Goal: Task Accomplishment & Management: Manage account settings

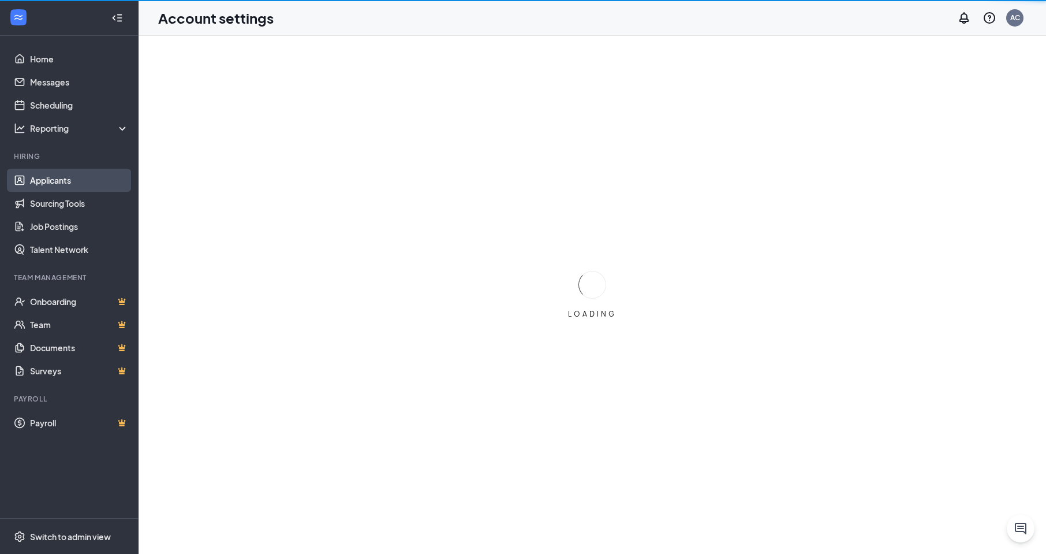
click at [59, 182] on link "Applicants" at bounding box center [79, 180] width 99 height 23
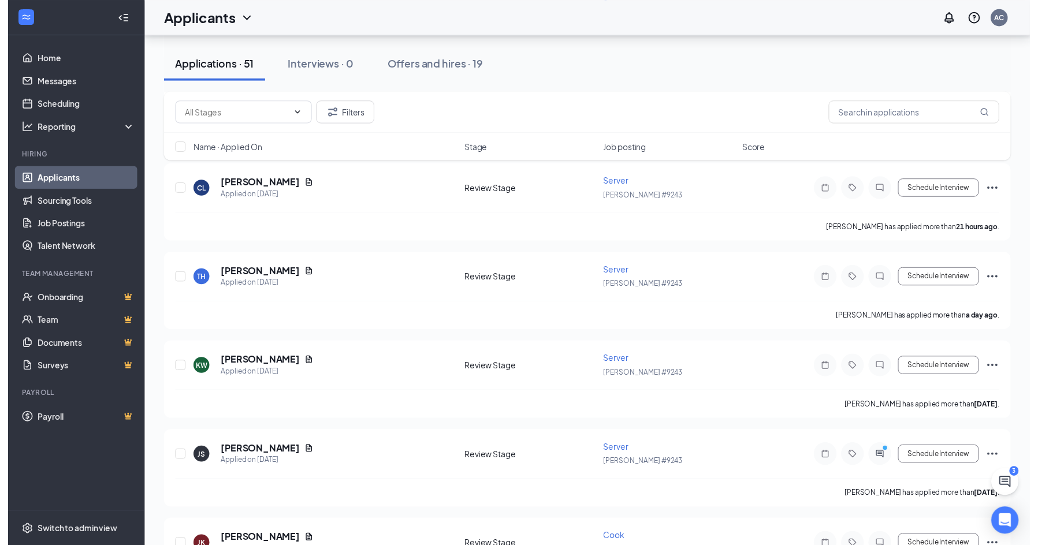
scroll to position [520, 0]
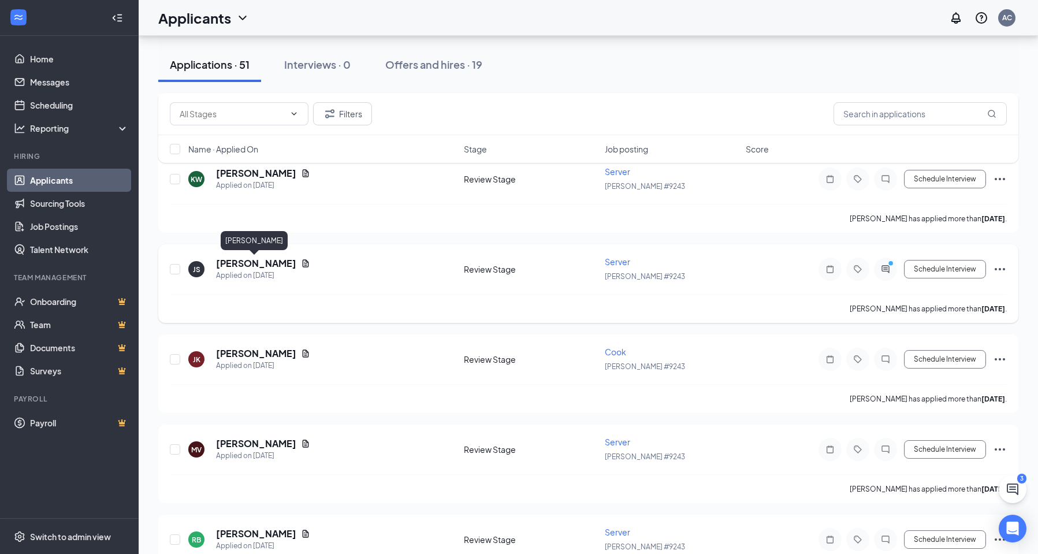
click at [256, 264] on h5 "[PERSON_NAME]" at bounding box center [256, 263] width 80 height 13
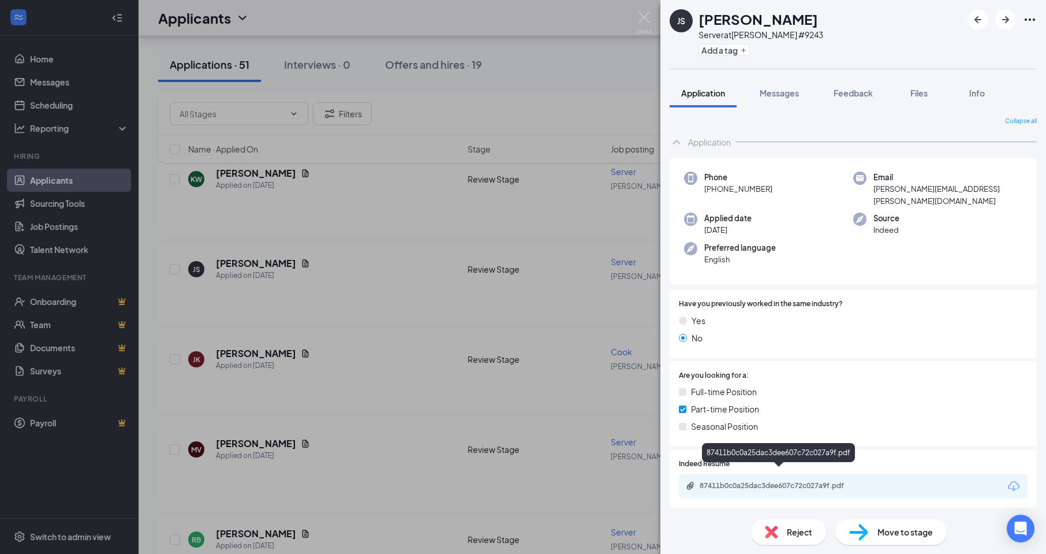
click at [711, 481] on div "87411b0c0a25dac3dee607c72c027a9f.pdf" at bounding box center [781, 485] width 162 height 9
click at [645, 28] on img at bounding box center [644, 23] width 14 height 23
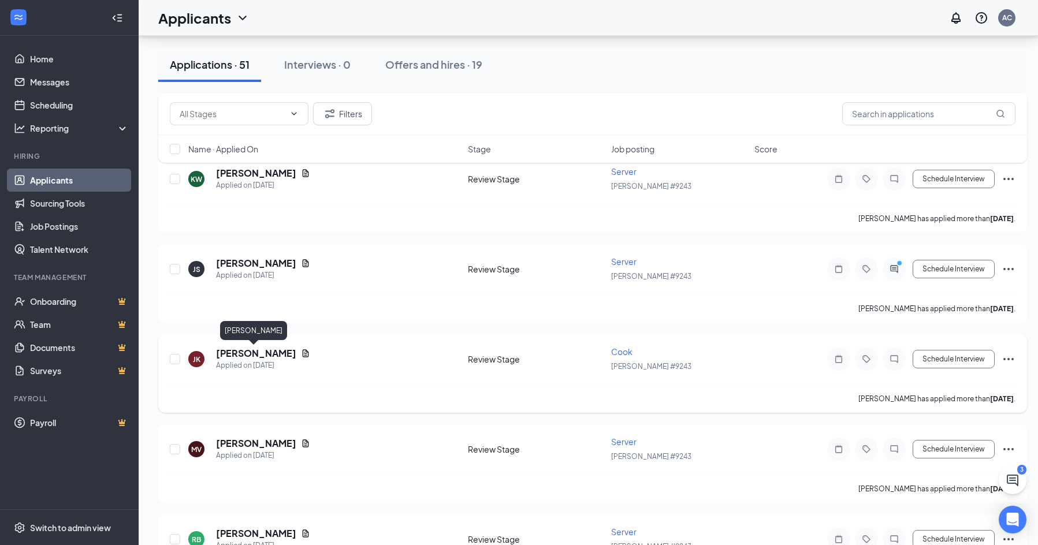
click at [265, 355] on h5 "[PERSON_NAME]" at bounding box center [256, 353] width 80 height 13
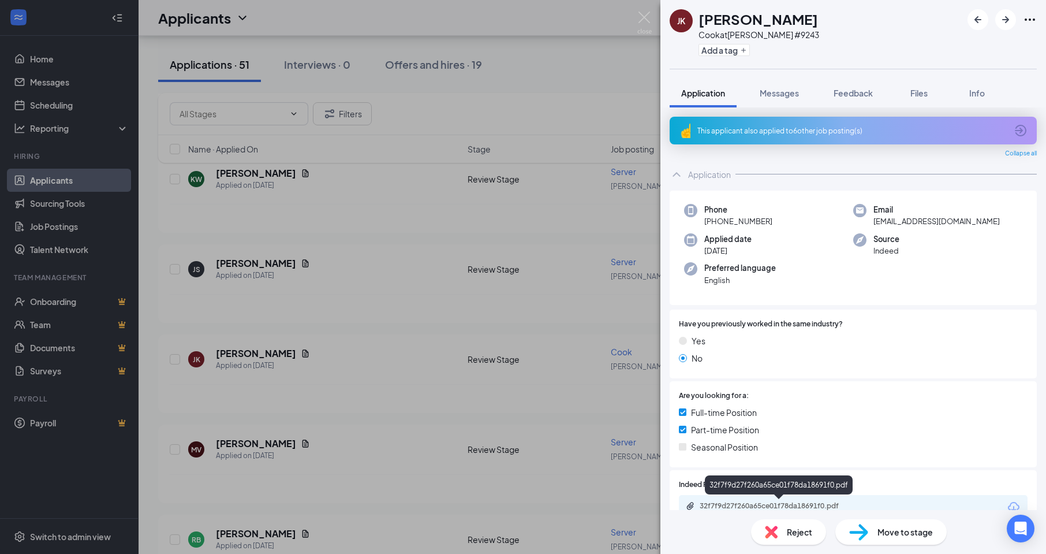
click at [743, 504] on div "32f7f9d27f260a65ce01f78da18691f0.pdf" at bounding box center [781, 505] width 162 height 9
click at [643, 30] on img at bounding box center [644, 23] width 14 height 23
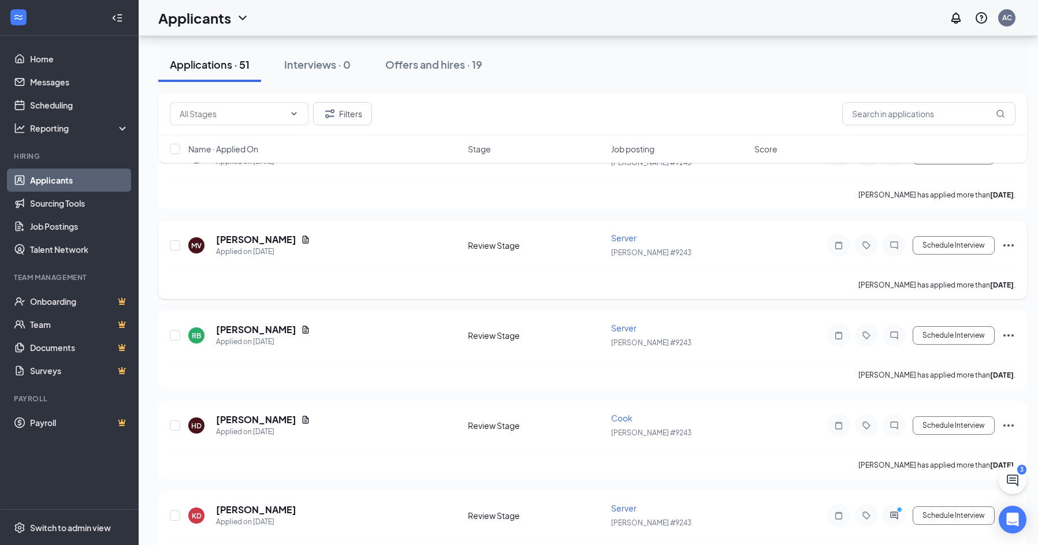
scroll to position [751, 0]
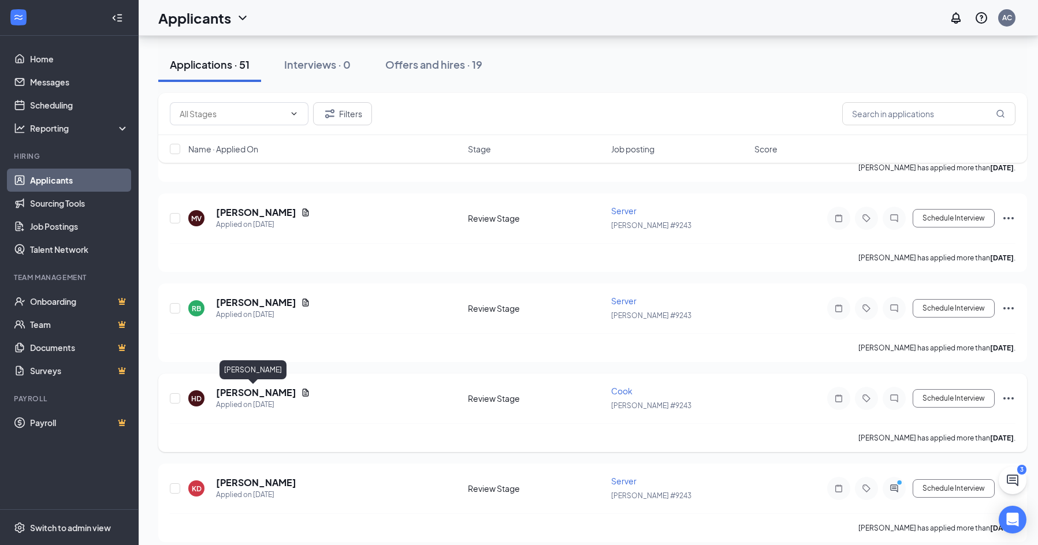
click at [263, 392] on h5 "[PERSON_NAME]" at bounding box center [256, 392] width 80 height 13
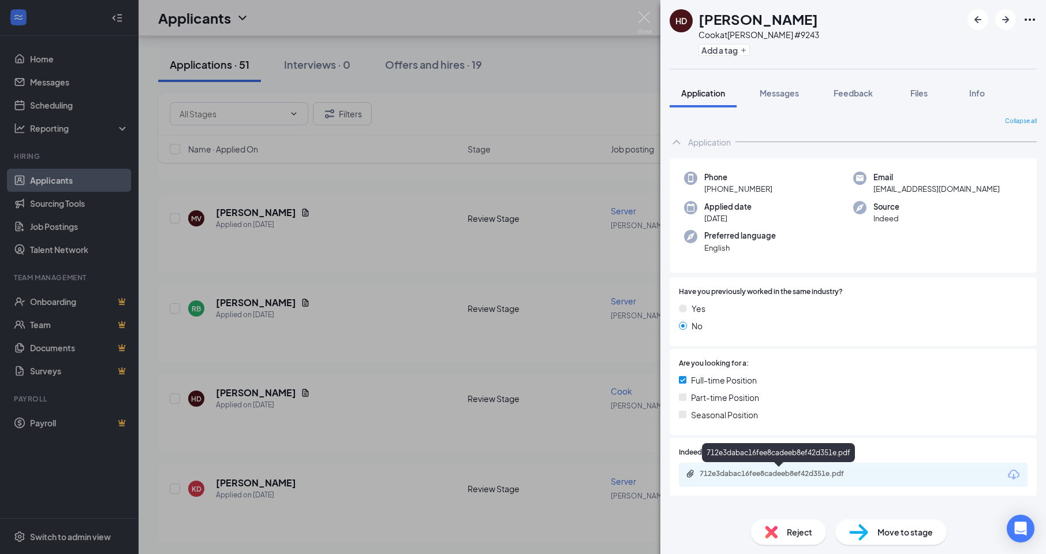
click at [778, 472] on div "712e3dabac16fee8cadeeb8ef42d351e.pdf" at bounding box center [781, 473] width 162 height 9
click at [643, 20] on img at bounding box center [644, 23] width 14 height 23
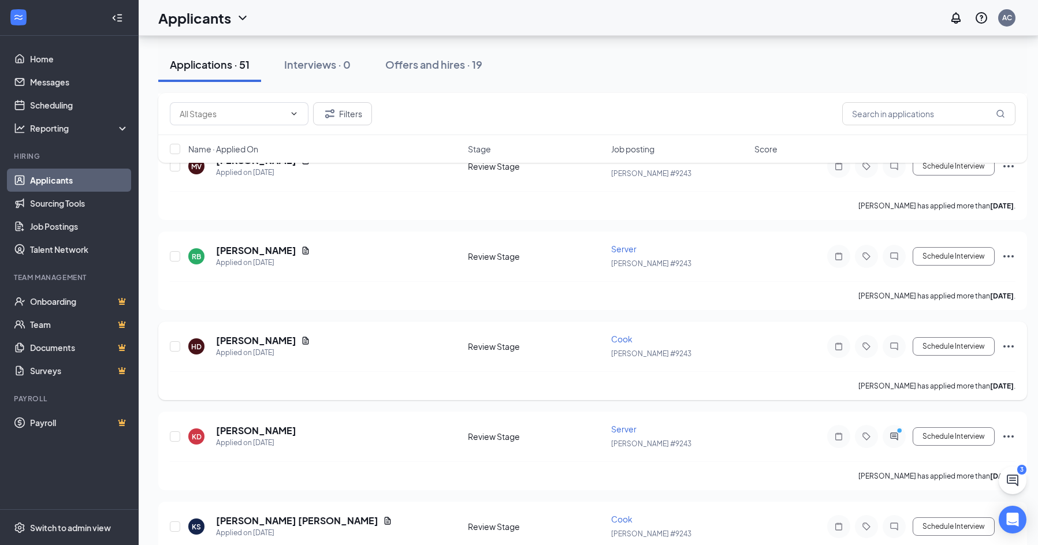
scroll to position [924, 0]
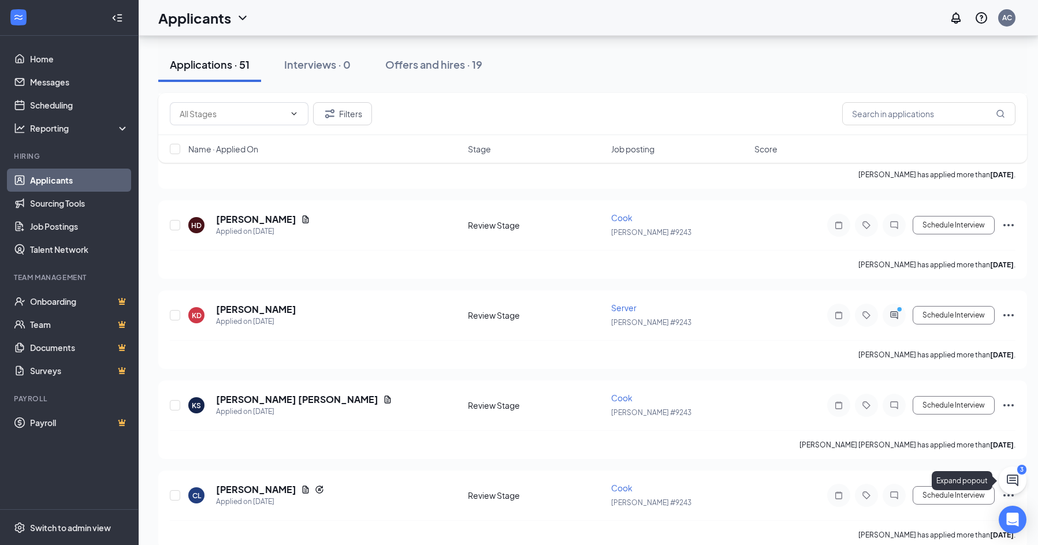
click at [1013, 477] on icon "ChatActive" at bounding box center [1012, 480] width 14 height 14
click at [864, 531] on div "3" at bounding box center [866, 531] width 15 height 14
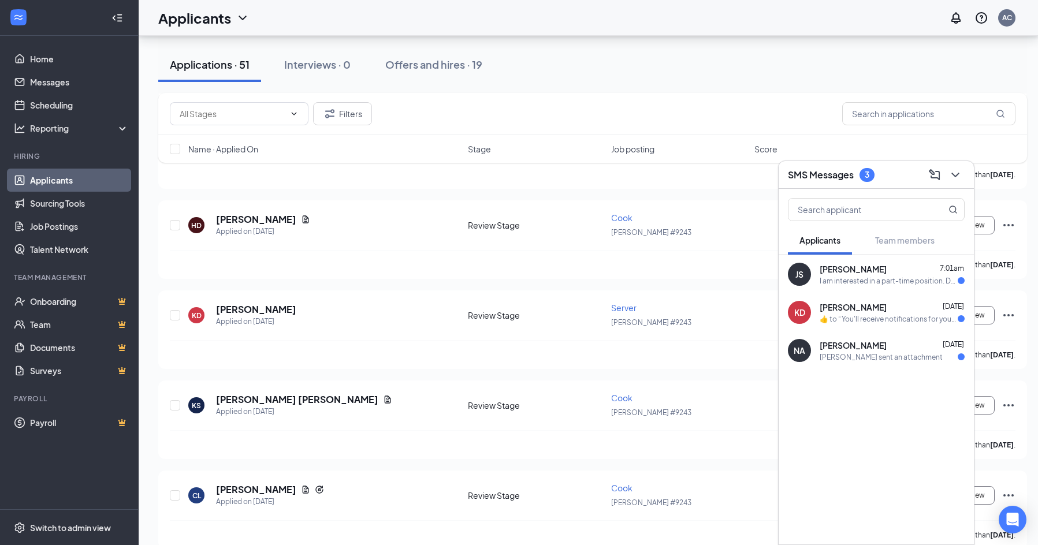
click at [873, 274] on span "[PERSON_NAME]" at bounding box center [852, 269] width 67 height 12
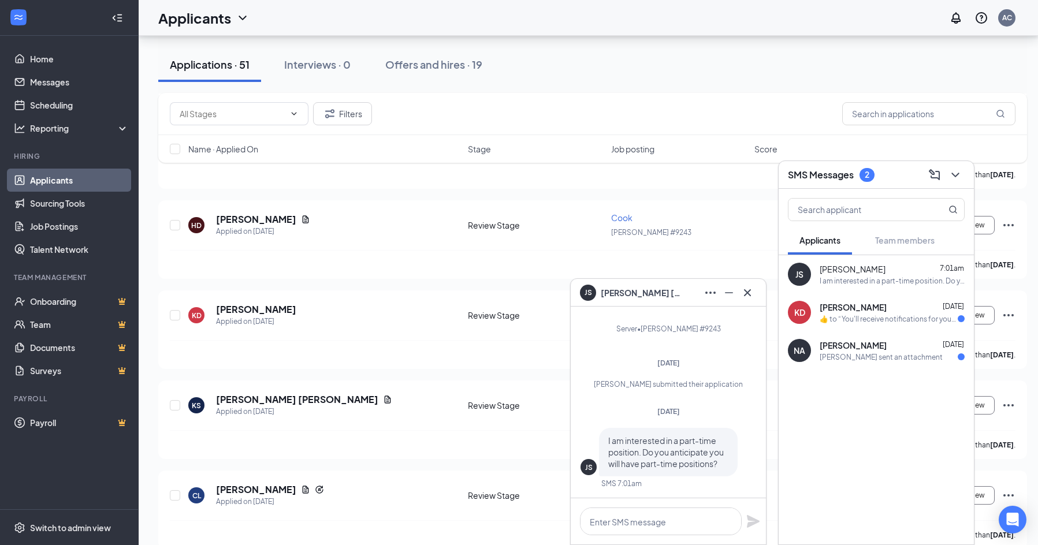
click at [857, 318] on div "​👍​ to “ You'll receive notifications for your application for Server at [PERSO…" at bounding box center [888, 319] width 138 height 10
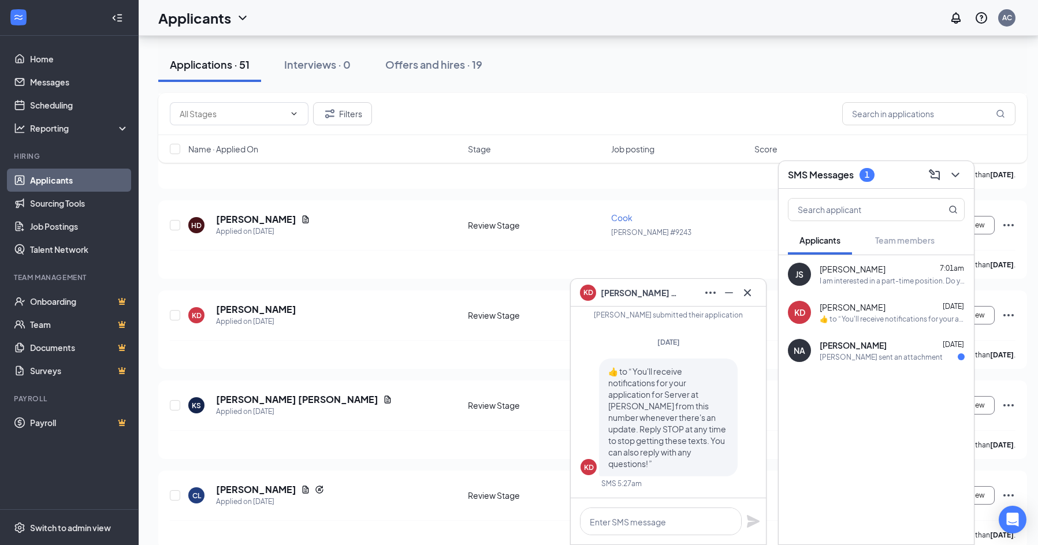
click at [842, 351] on span "[PERSON_NAME]" at bounding box center [852, 346] width 67 height 12
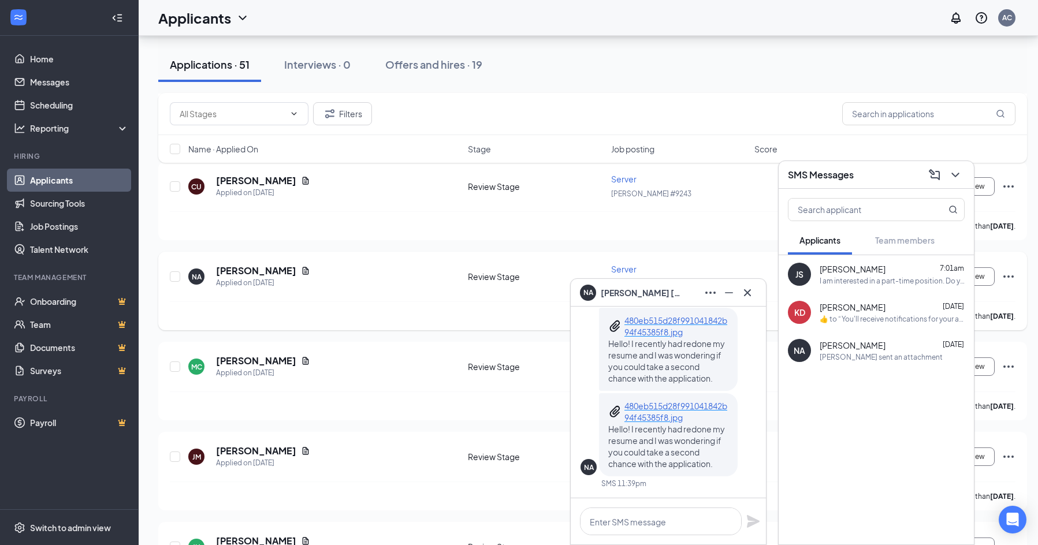
scroll to position [1732, 0]
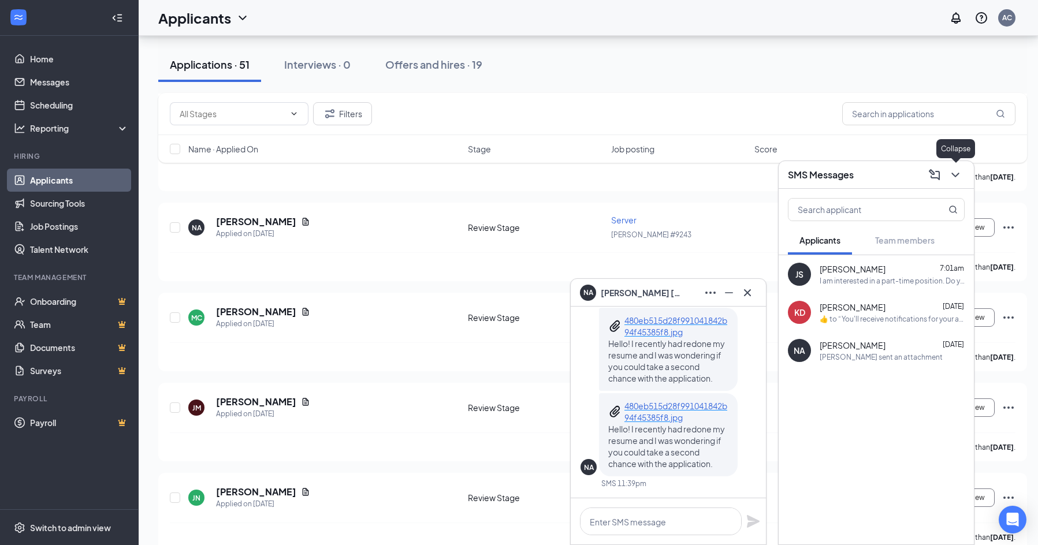
click at [955, 177] on icon "ChevronDown" at bounding box center [955, 175] width 14 height 14
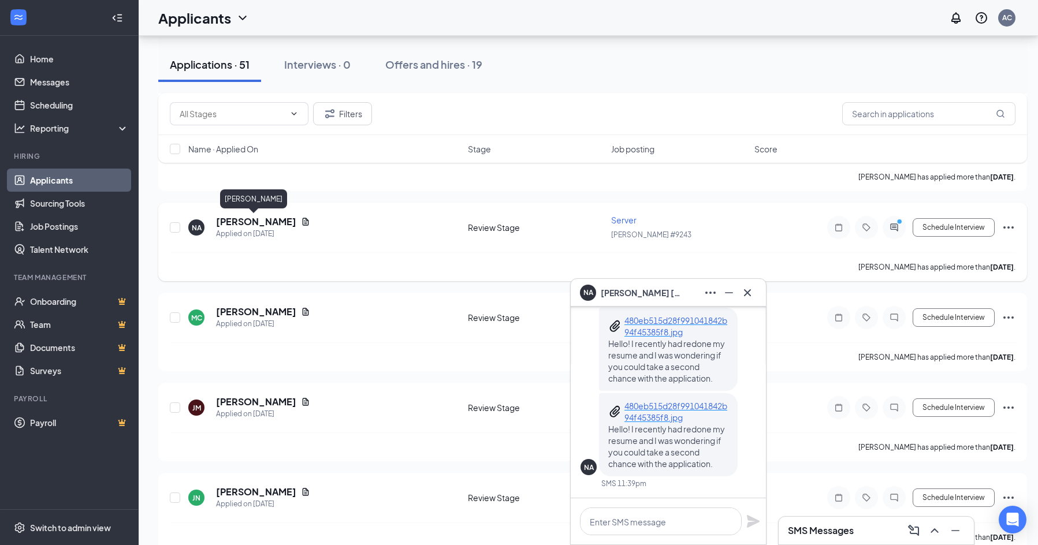
click at [246, 223] on h5 "[PERSON_NAME]" at bounding box center [256, 221] width 80 height 13
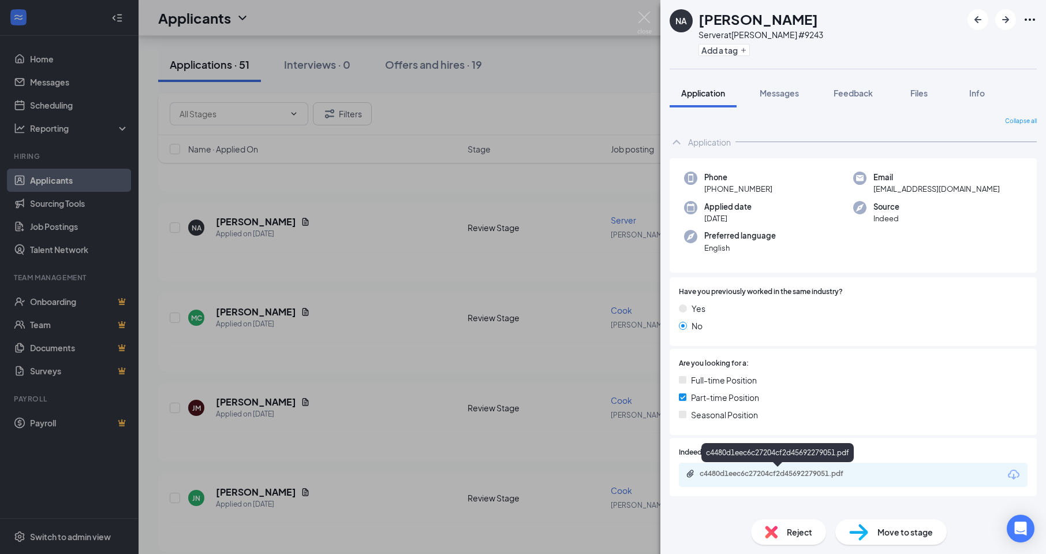
click at [716, 472] on div "c4480d1eec6c27204cf2d45692279051.pdf" at bounding box center [781, 473] width 162 height 9
click at [650, 22] on img at bounding box center [644, 23] width 14 height 23
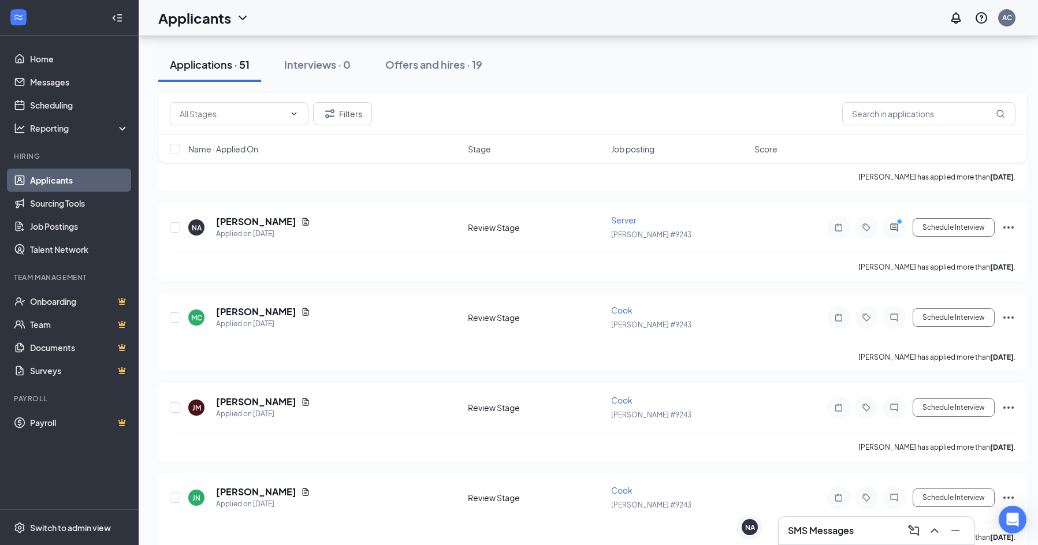
click at [647, 26] on div "Applicants AC" at bounding box center [588, 18] width 899 height 36
click at [755, 524] on div "NA" at bounding box center [749, 527] width 16 height 16
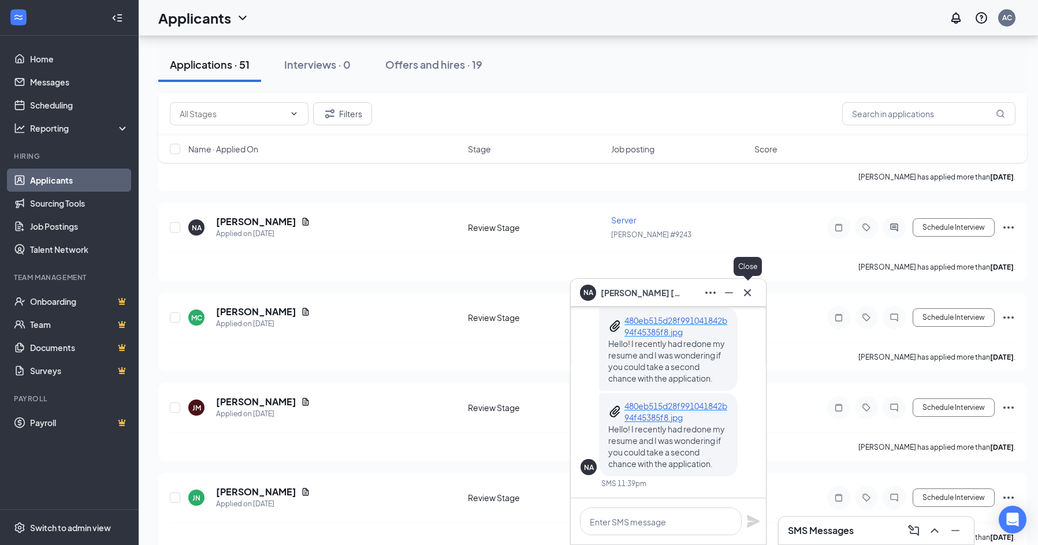
click at [751, 296] on icon "Cross" at bounding box center [747, 293] width 14 height 14
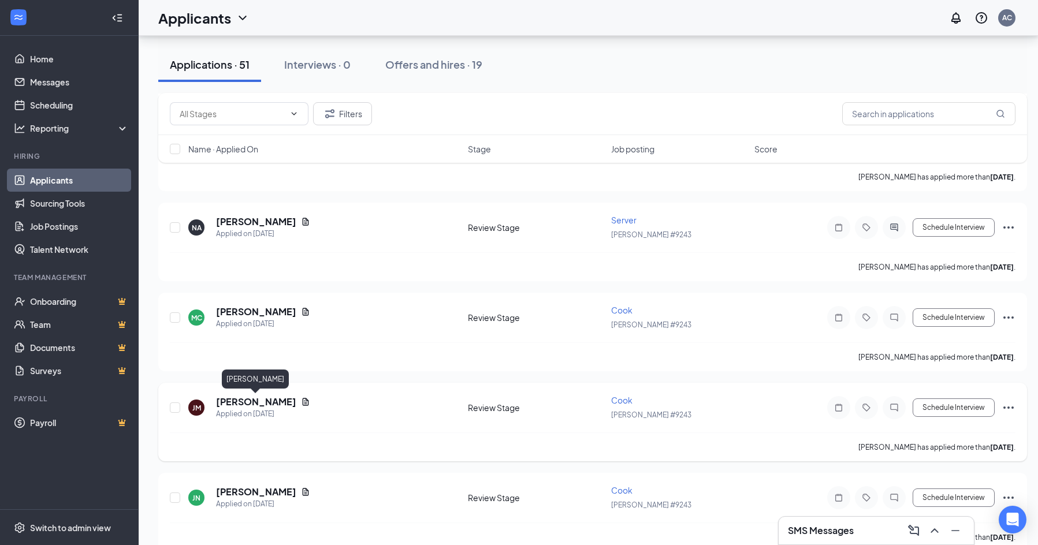
drag, startPoint x: 249, startPoint y: 401, endPoint x: 262, endPoint y: 398, distance: 12.5
click at [250, 401] on h5 "[PERSON_NAME]" at bounding box center [256, 402] width 80 height 13
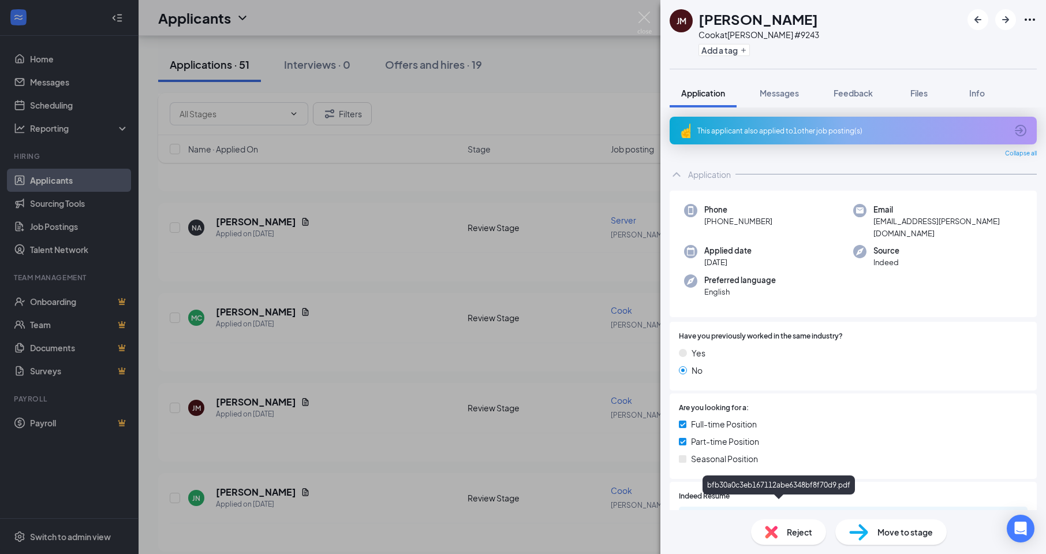
click at [722, 513] on div "bfb30a0c3eb167112abe6348bf8f70d9.pdf" at bounding box center [781, 517] width 162 height 9
click at [647, 18] on img at bounding box center [644, 23] width 14 height 23
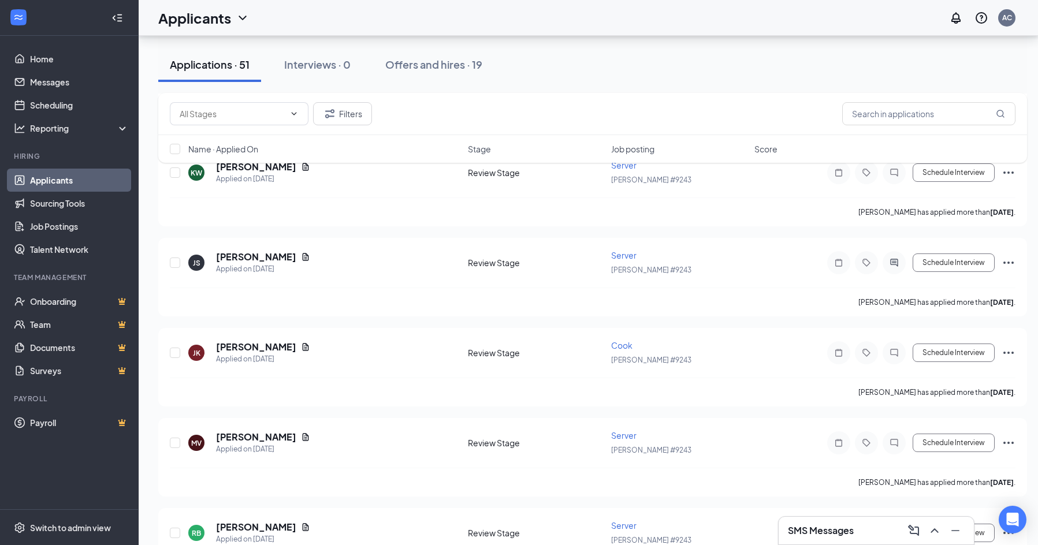
scroll to position [520, 0]
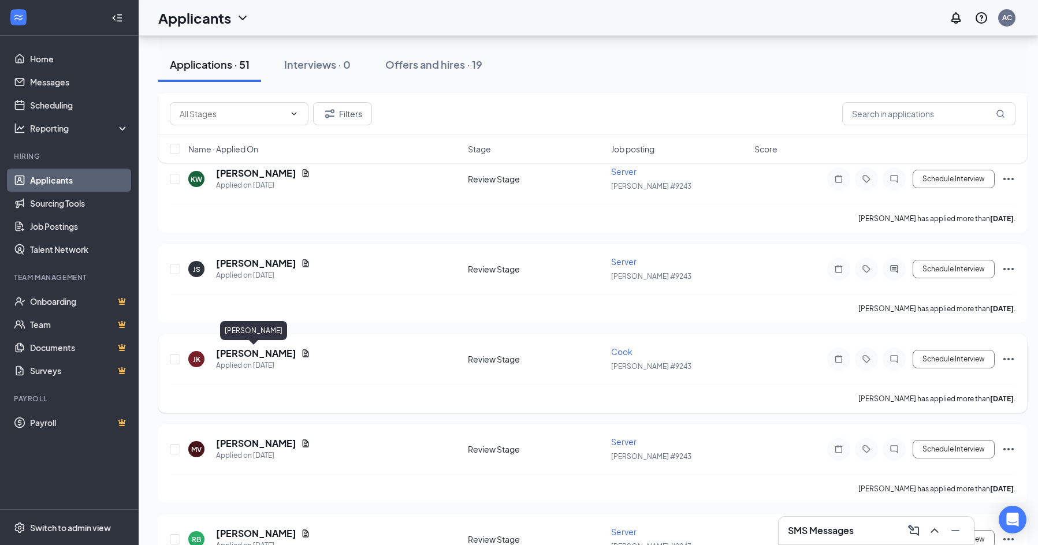
click at [268, 351] on h5 "[PERSON_NAME]" at bounding box center [256, 353] width 80 height 13
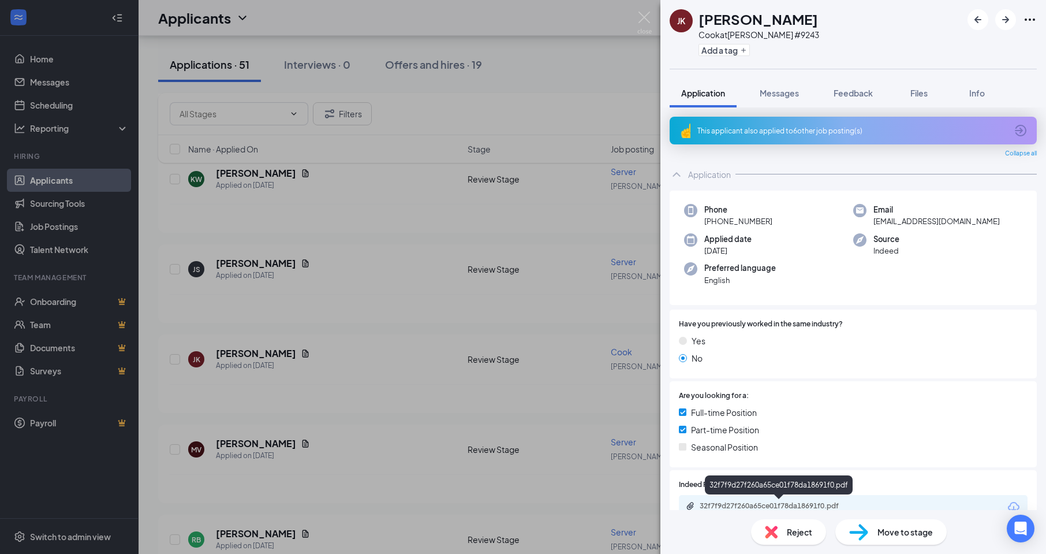
click at [723, 505] on div "32f7f9d27f260a65ce01f78da18691f0.pdf" at bounding box center [781, 505] width 162 height 9
click at [650, 20] on img at bounding box center [644, 23] width 14 height 23
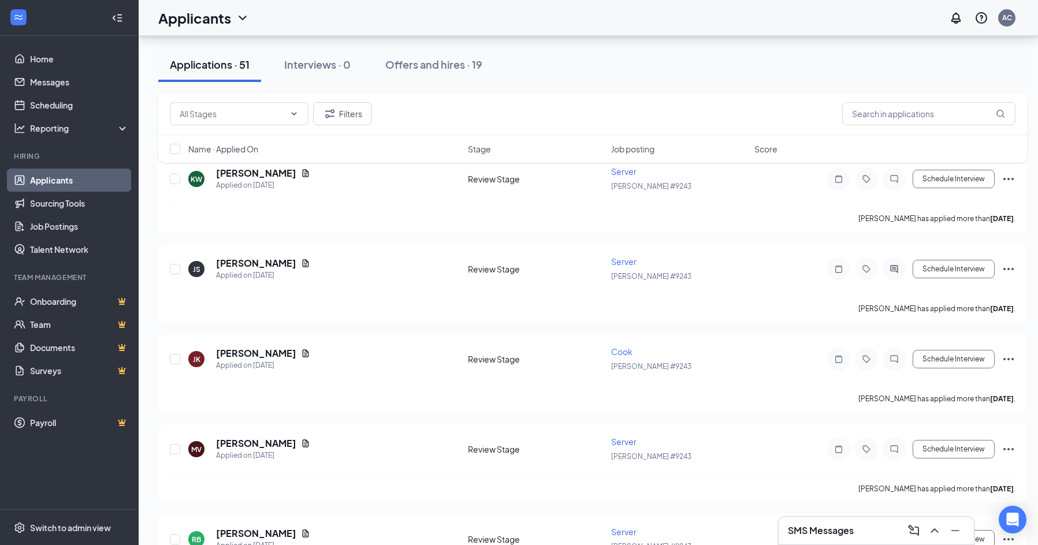
click at [639, 24] on div "Applicants AC" at bounding box center [588, 18] width 899 height 36
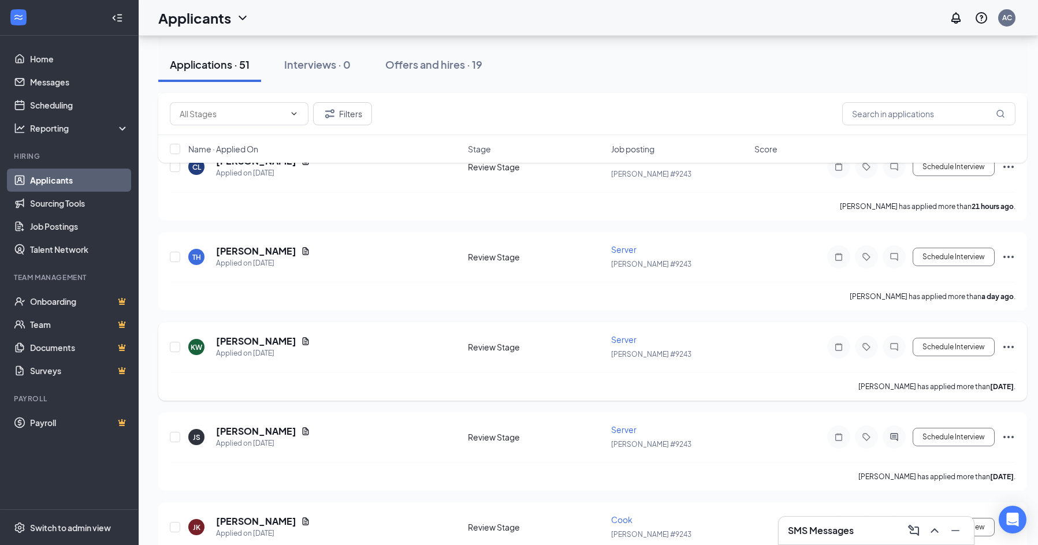
scroll to position [346, 0]
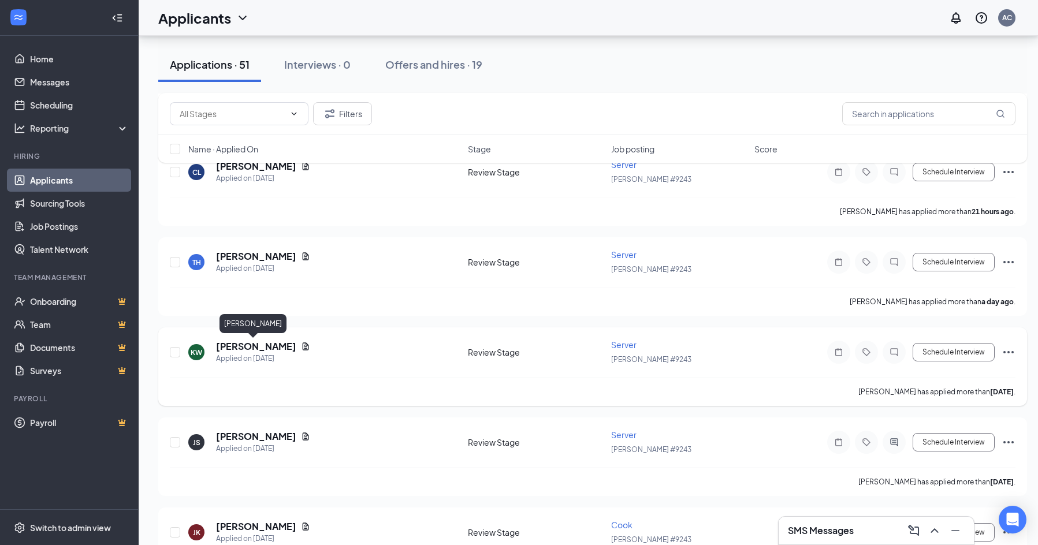
click at [247, 348] on h5 "[PERSON_NAME]" at bounding box center [256, 346] width 80 height 13
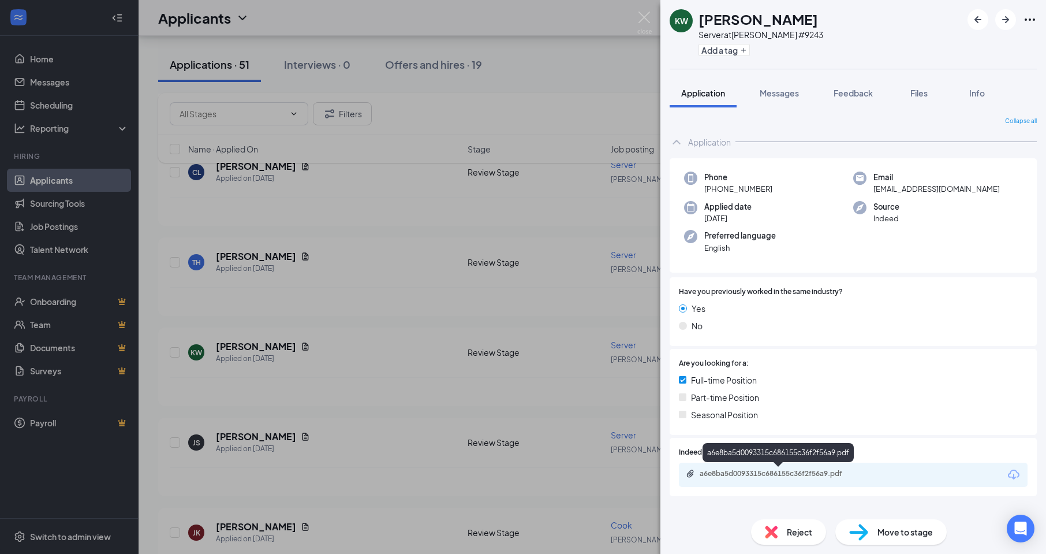
click at [766, 471] on div "a6e8ba5d0093315c686155c36f2f56a9.pdf" at bounding box center [781, 473] width 162 height 9
click at [641, 18] on img at bounding box center [644, 23] width 14 height 23
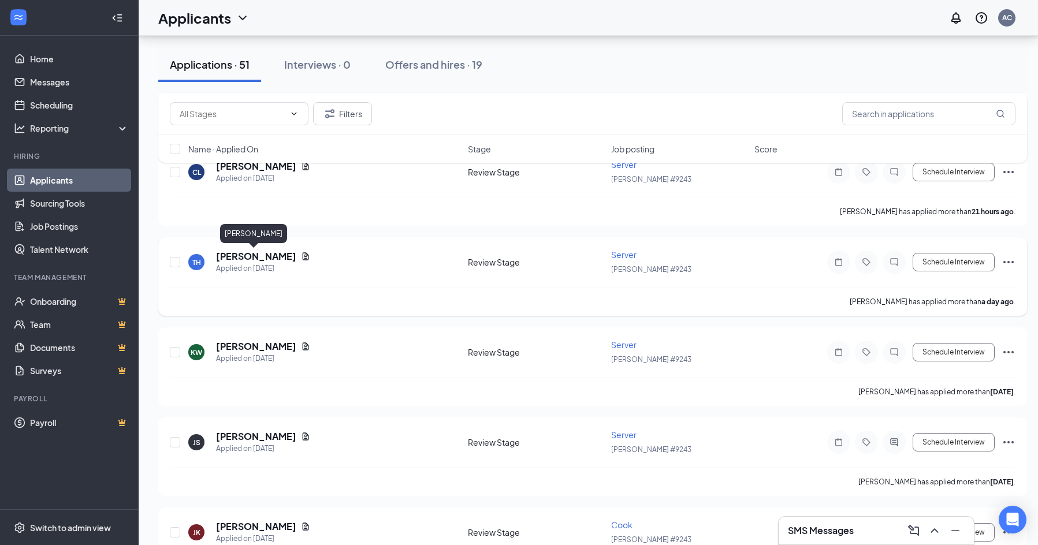
click at [233, 256] on h5 "[PERSON_NAME]" at bounding box center [256, 256] width 80 height 13
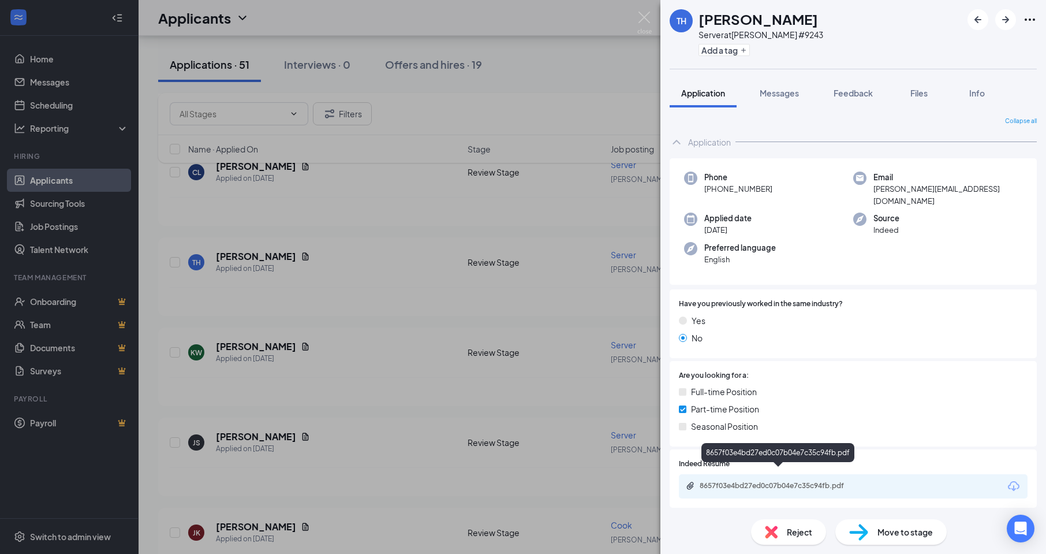
click at [759, 481] on div "8657f03e4bd27ed0c07b04e7c35c94fb.pdf" at bounding box center [781, 485] width 162 height 9
click at [642, 22] on img at bounding box center [644, 23] width 14 height 23
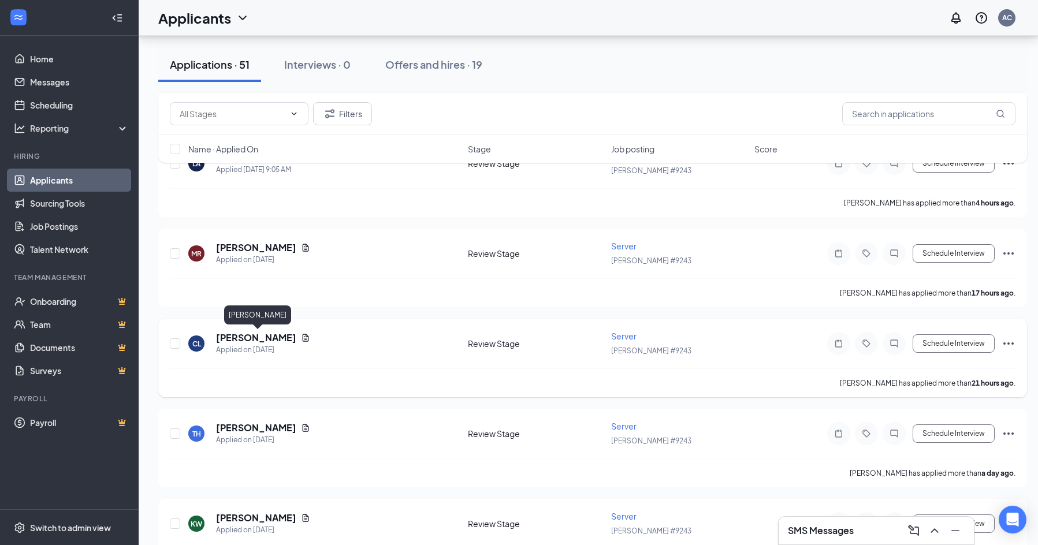
scroll to position [173, 0]
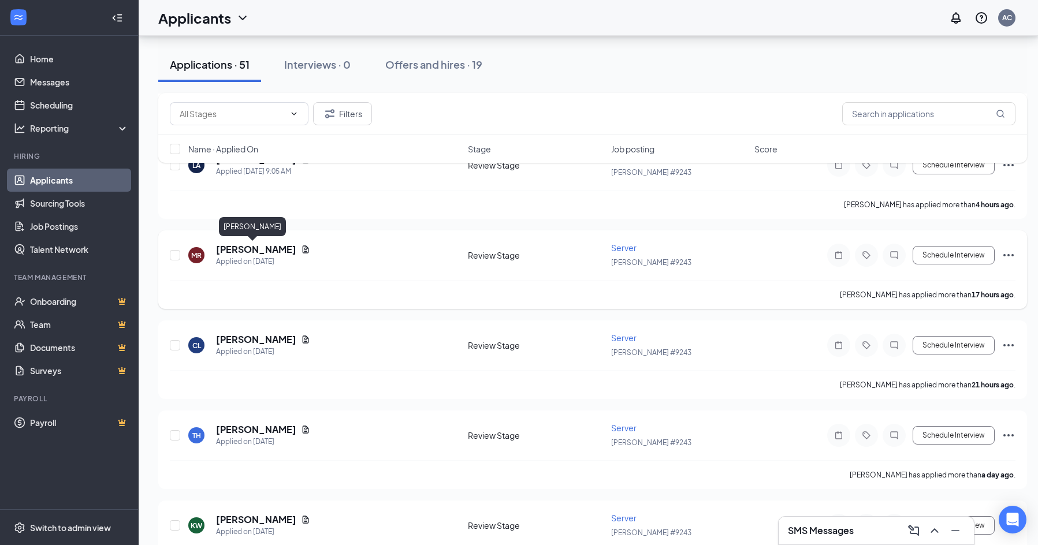
click at [260, 249] on h5 "[PERSON_NAME]" at bounding box center [256, 249] width 80 height 13
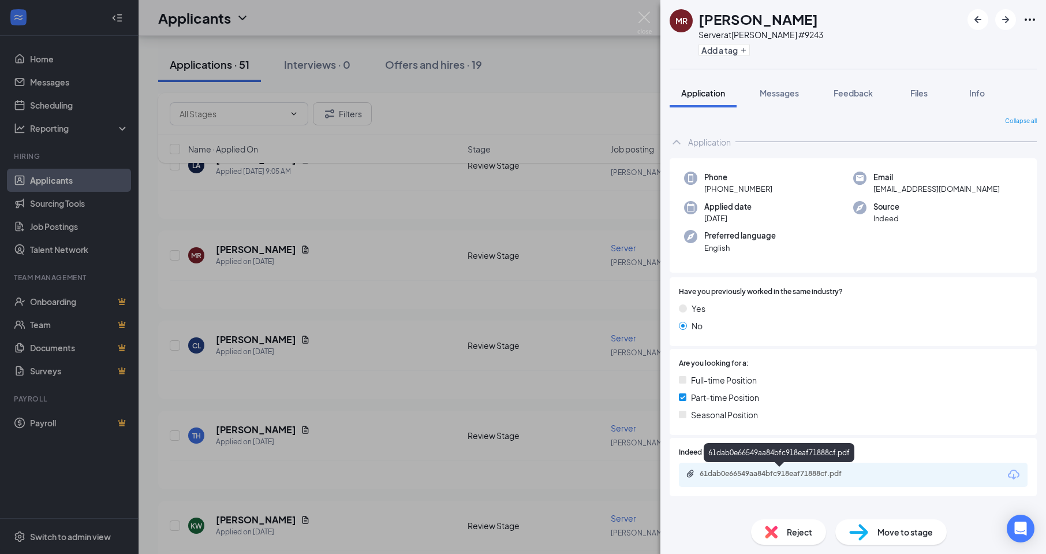
click at [750, 476] on div "61dab0e66549aa84bfc918eaf71888cf.pdf" at bounding box center [781, 473] width 162 height 9
click at [649, 29] on img at bounding box center [644, 23] width 14 height 23
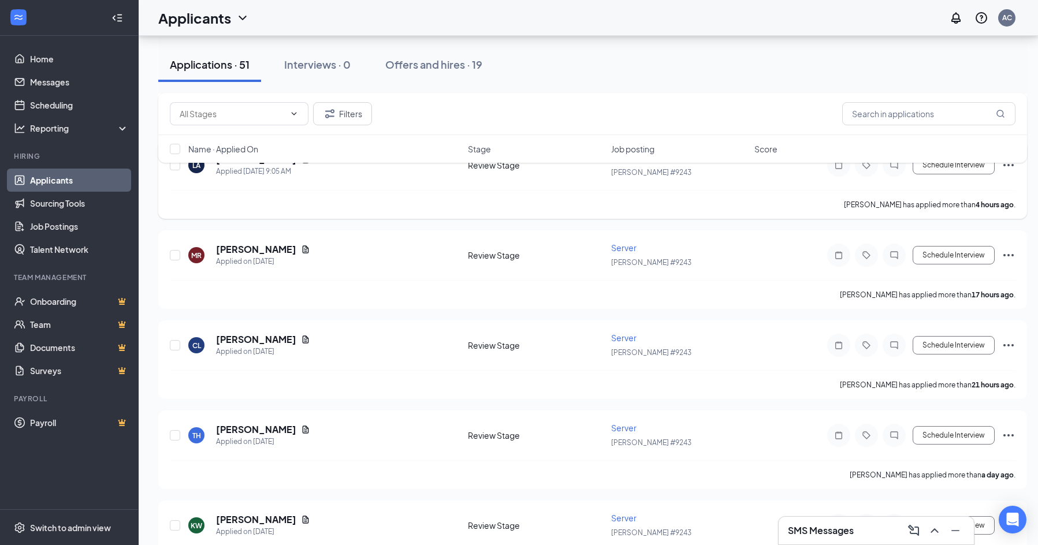
scroll to position [115, 0]
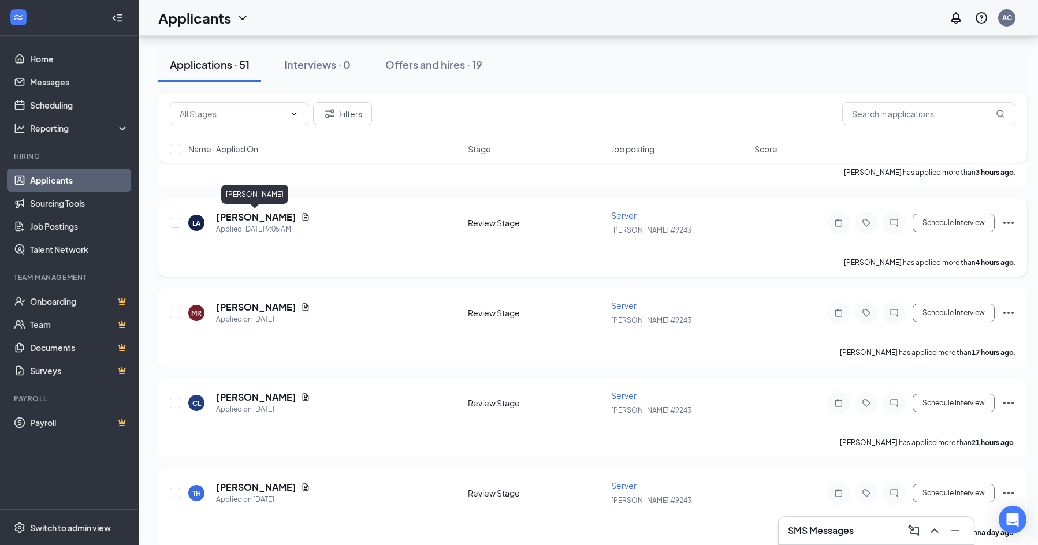
click at [272, 211] on h5 "[PERSON_NAME]" at bounding box center [256, 217] width 80 height 13
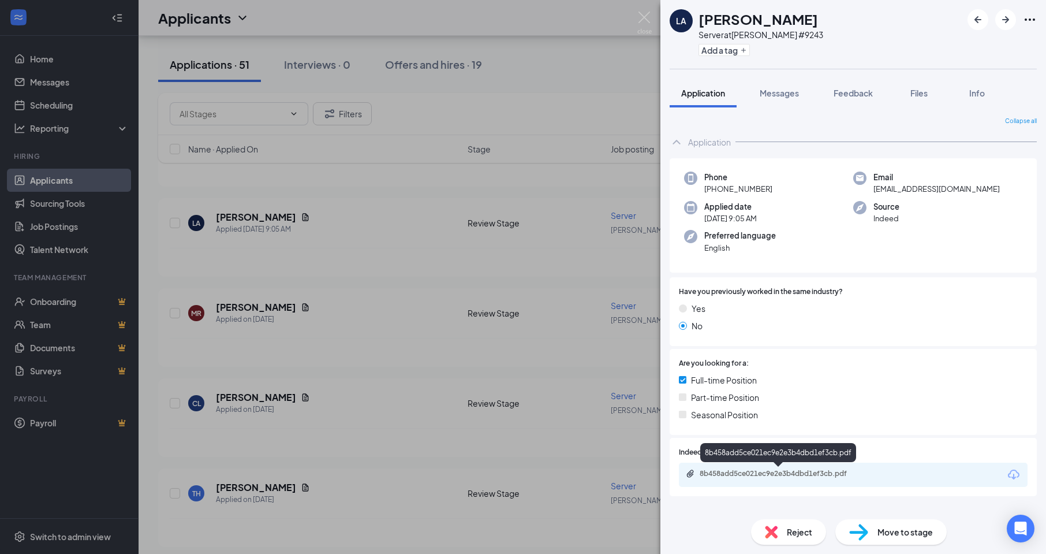
click at [791, 475] on div "8b458add5ce021ec9e2e3b4dbd1ef3cb.pdf" at bounding box center [781, 473] width 162 height 9
click at [640, 21] on img at bounding box center [644, 23] width 14 height 23
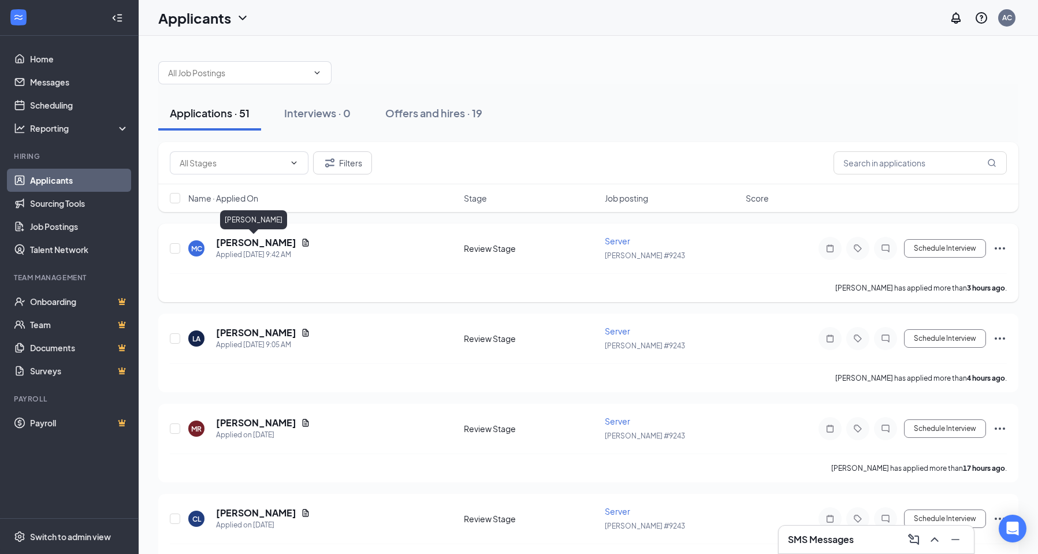
click at [266, 241] on h5 "[PERSON_NAME]" at bounding box center [256, 242] width 80 height 13
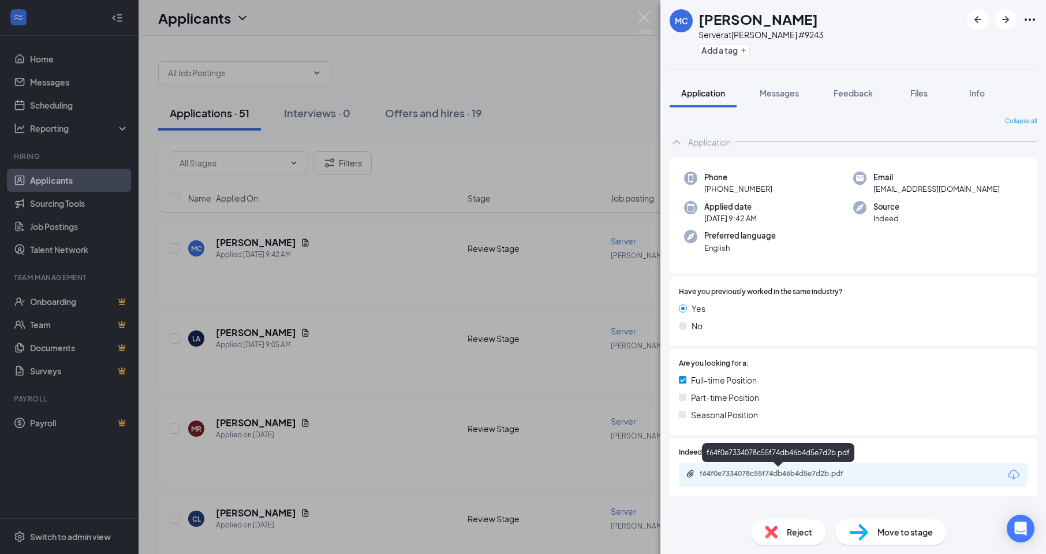
click at [762, 470] on div "f64f0e7334078c55f74db46b4d5e7d2b.pdf" at bounding box center [781, 473] width 162 height 9
click at [643, 25] on img at bounding box center [644, 23] width 14 height 23
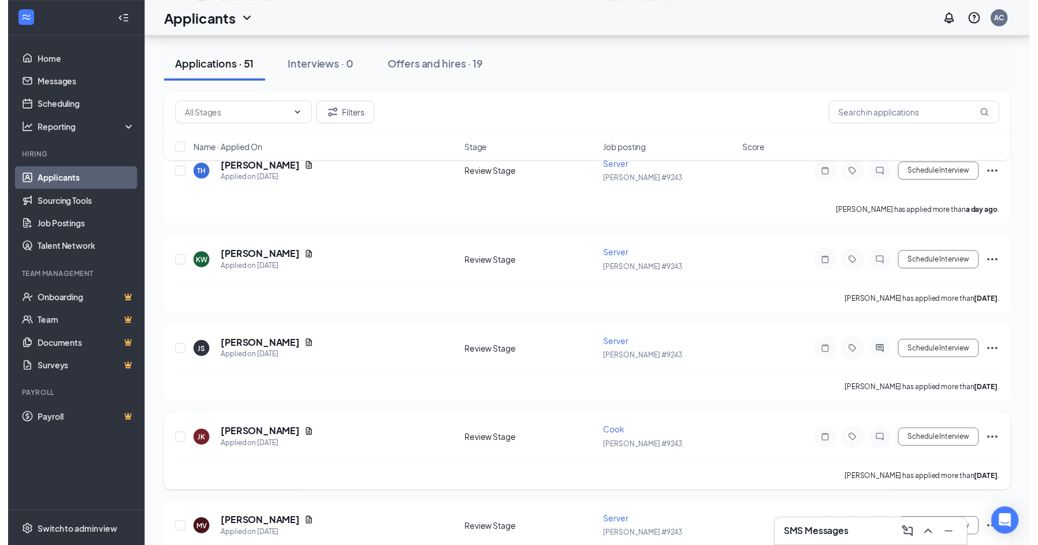
scroll to position [520, 0]
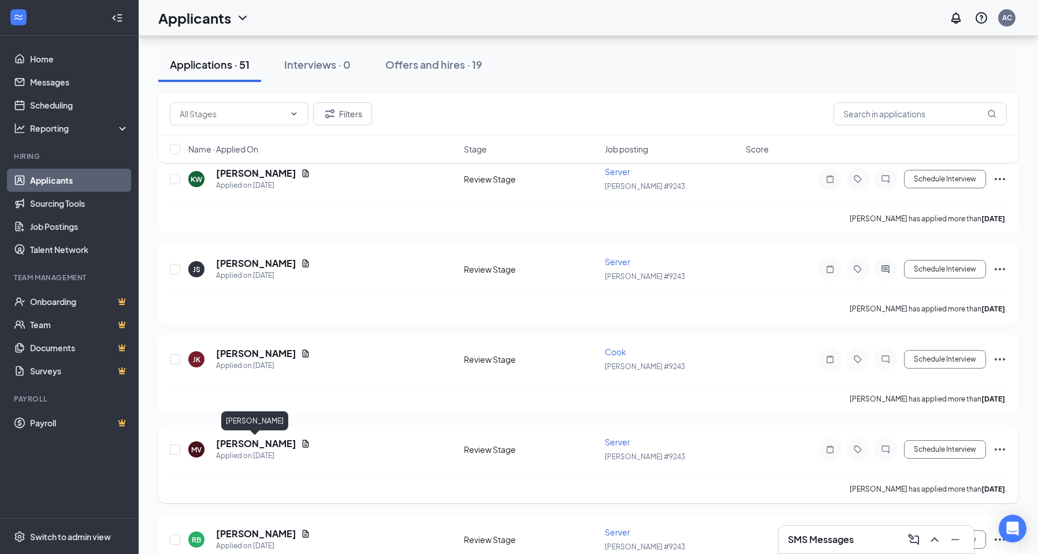
click at [274, 445] on h5 "[PERSON_NAME]" at bounding box center [256, 443] width 80 height 13
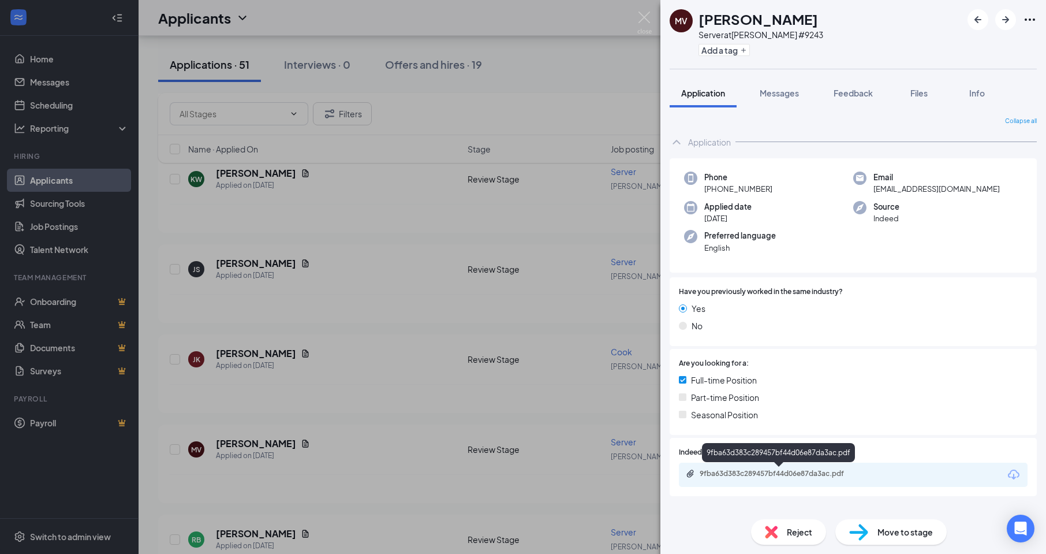
click at [802, 473] on div "9fba63d383c289457bf44d06e87da3ac.pdf" at bounding box center [781, 473] width 162 height 9
click at [642, 20] on img at bounding box center [644, 23] width 14 height 23
click at [643, 20] on div "Applicants AC" at bounding box center [593, 18] width 908 height 36
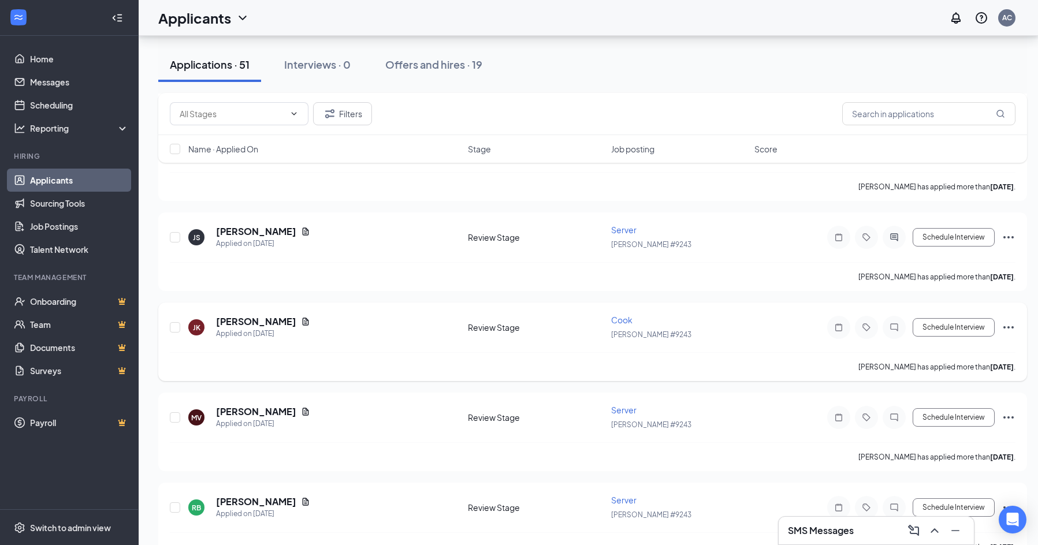
scroll to position [577, 0]
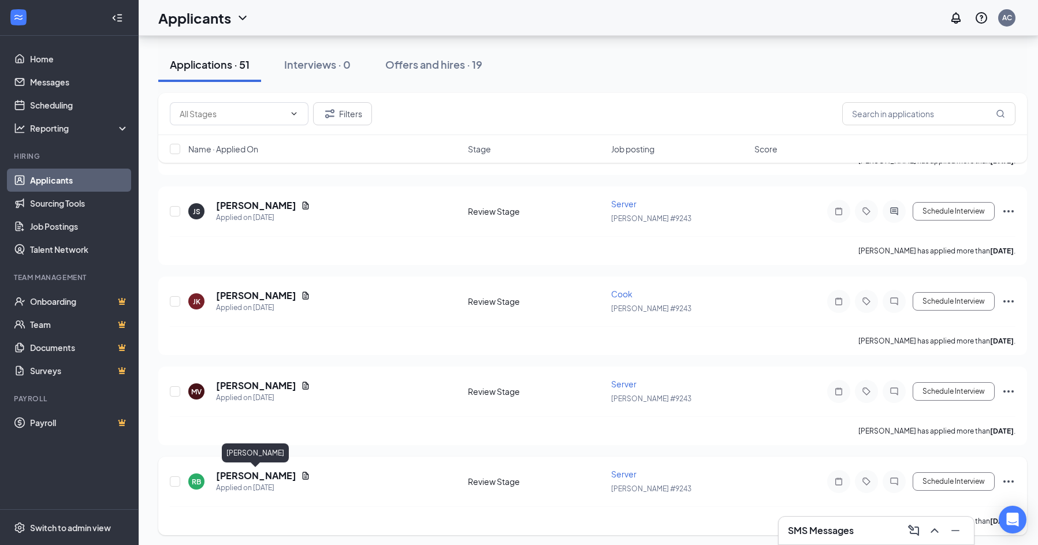
click at [275, 479] on h5 "[PERSON_NAME]" at bounding box center [256, 475] width 80 height 13
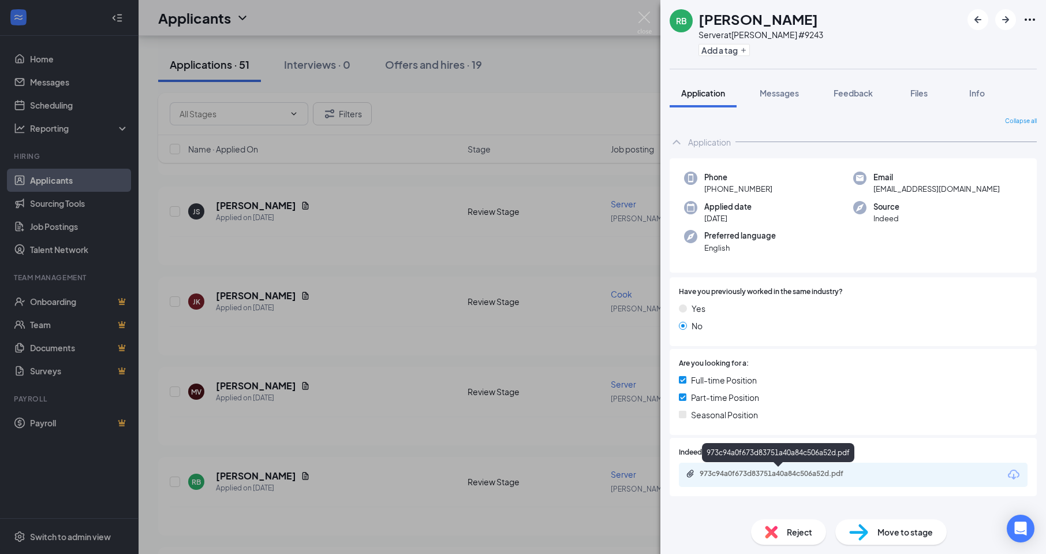
click at [767, 471] on div "973c94a0f673d83751a40a84c506a52d.pdf" at bounding box center [781, 473] width 162 height 9
click at [644, 28] on img at bounding box center [644, 23] width 14 height 23
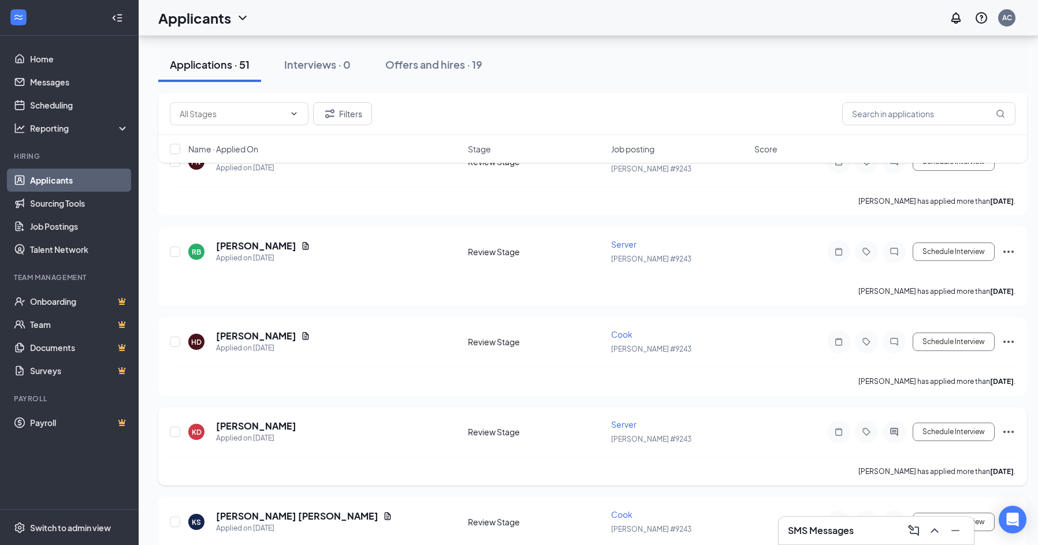
scroll to position [808, 0]
click at [259, 426] on h5 "[PERSON_NAME]" at bounding box center [256, 425] width 80 height 13
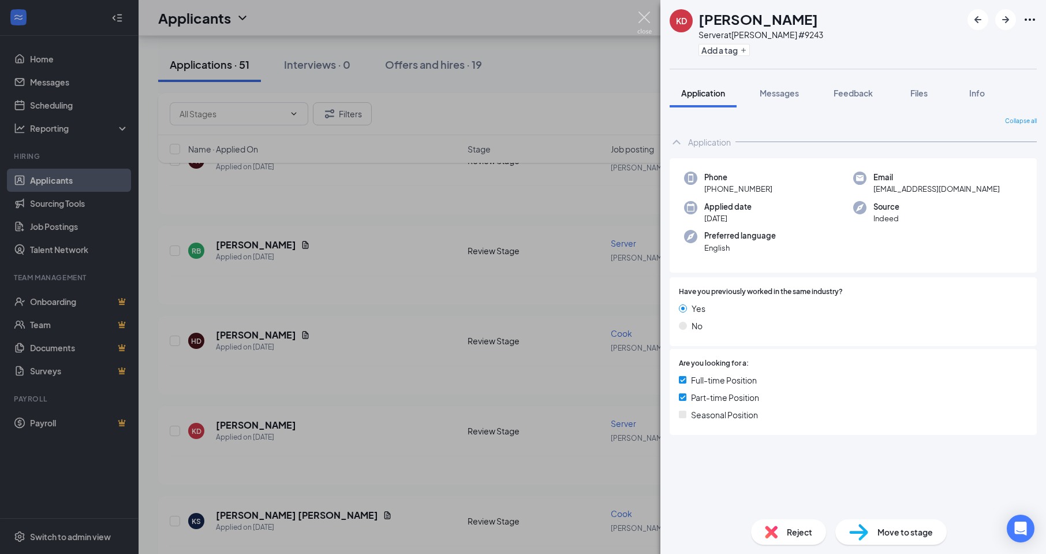
click at [646, 20] on img at bounding box center [644, 23] width 14 height 23
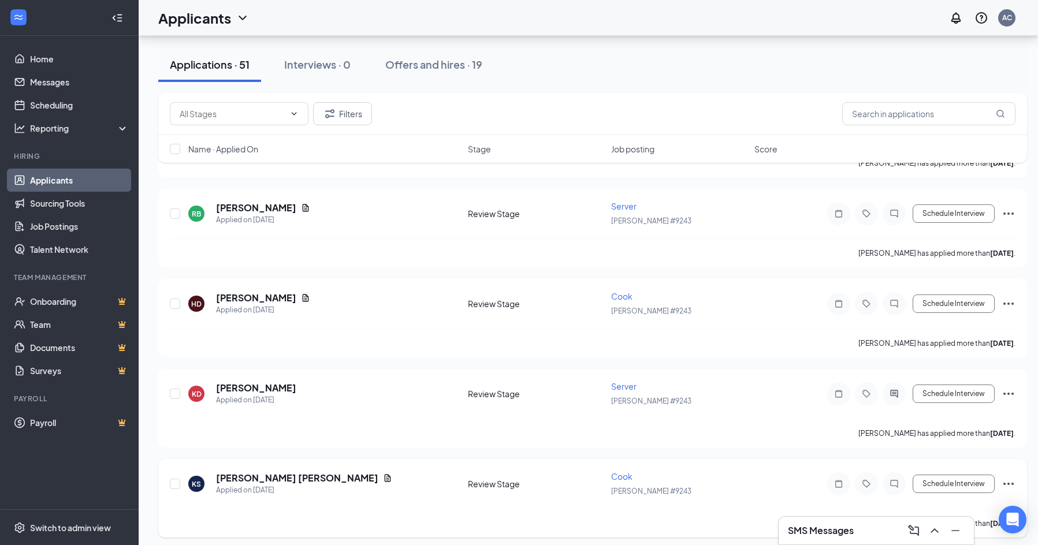
scroll to position [866, 0]
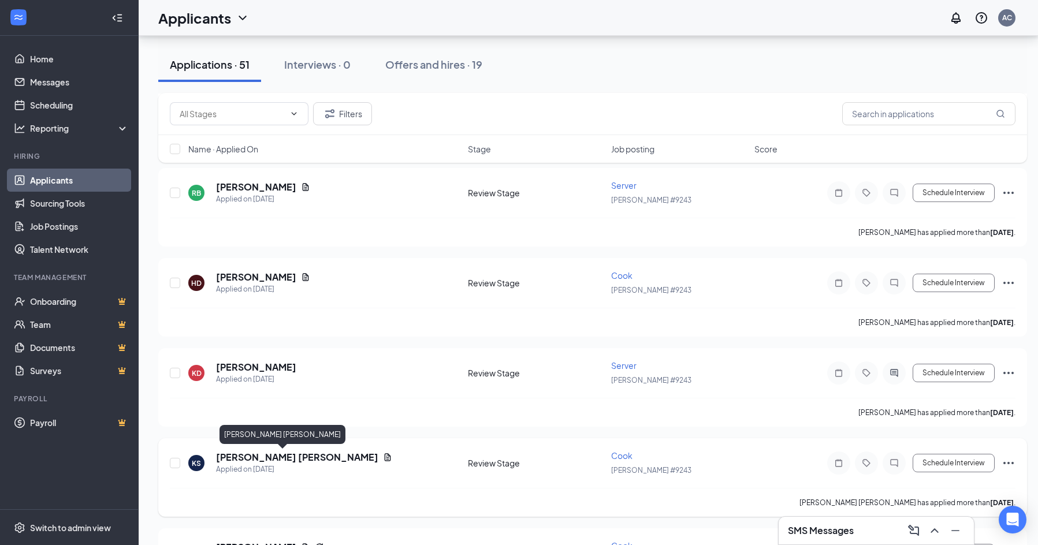
click at [240, 457] on h5 "[PERSON_NAME] [PERSON_NAME]" at bounding box center [297, 457] width 162 height 13
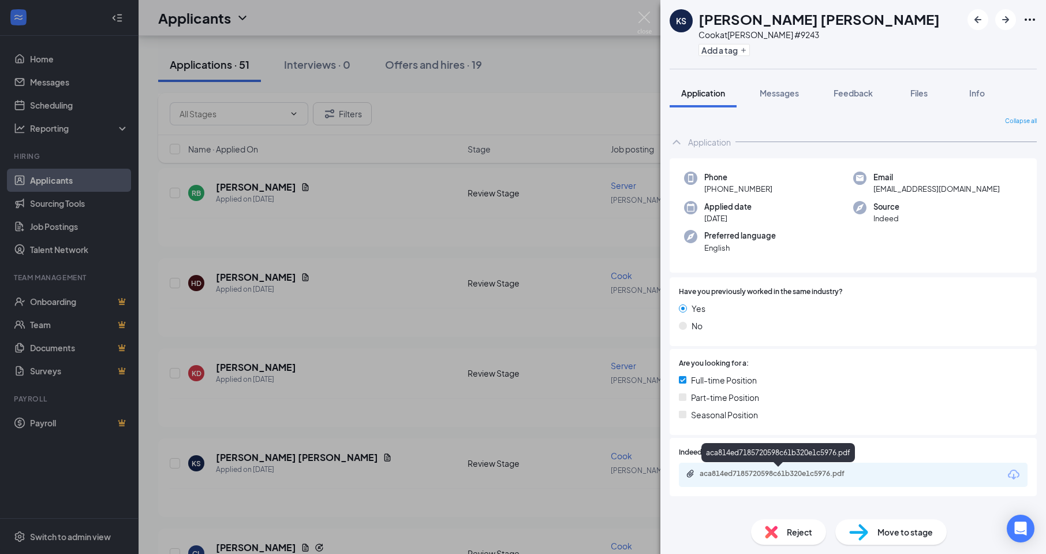
click at [777, 473] on div "aca814ed7185720598c61b320e1c5976.pdf" at bounding box center [781, 473] width 162 height 9
click at [651, 18] on img at bounding box center [644, 23] width 14 height 23
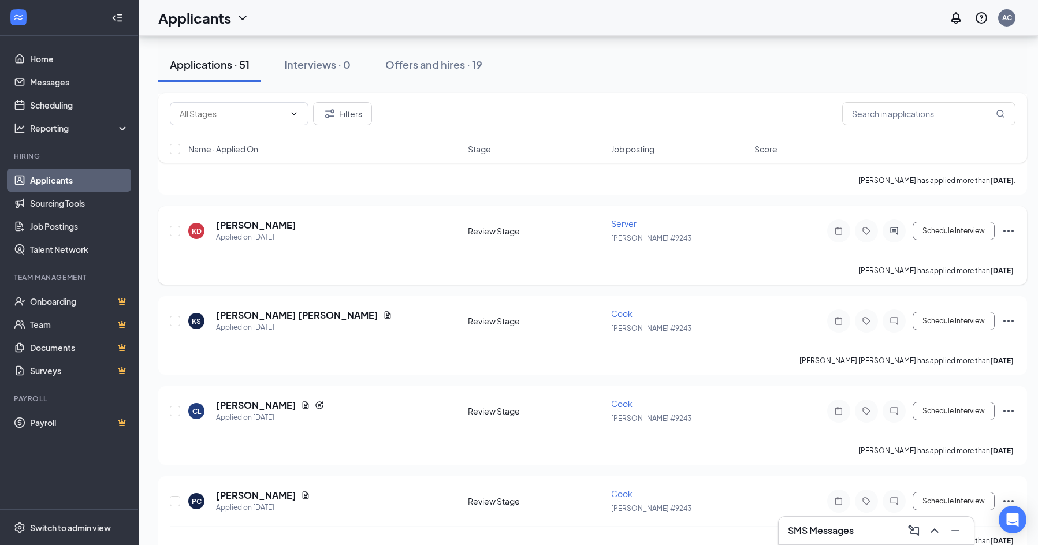
scroll to position [1039, 0]
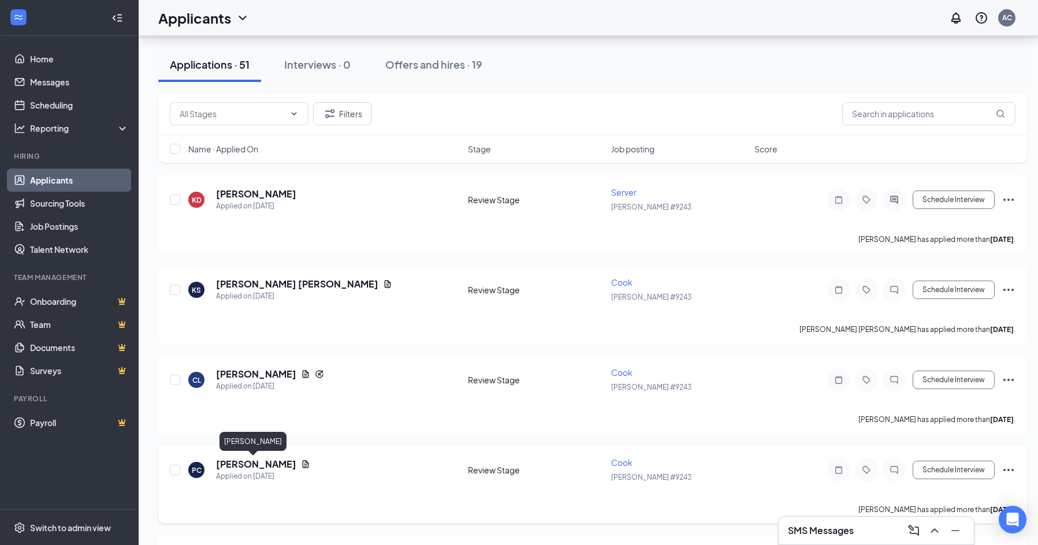
click at [252, 468] on h5 "[PERSON_NAME]" at bounding box center [256, 464] width 80 height 13
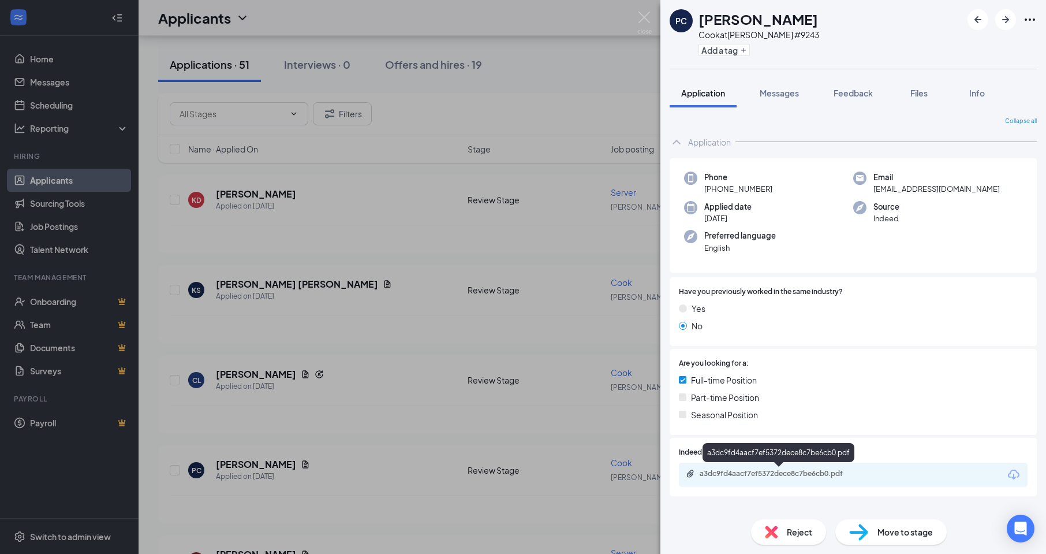
click at [764, 471] on div "a3dc9fd4aacf7ef5372dece8c7be6cb0.pdf" at bounding box center [781, 473] width 162 height 9
click at [648, 16] on img at bounding box center [644, 23] width 14 height 23
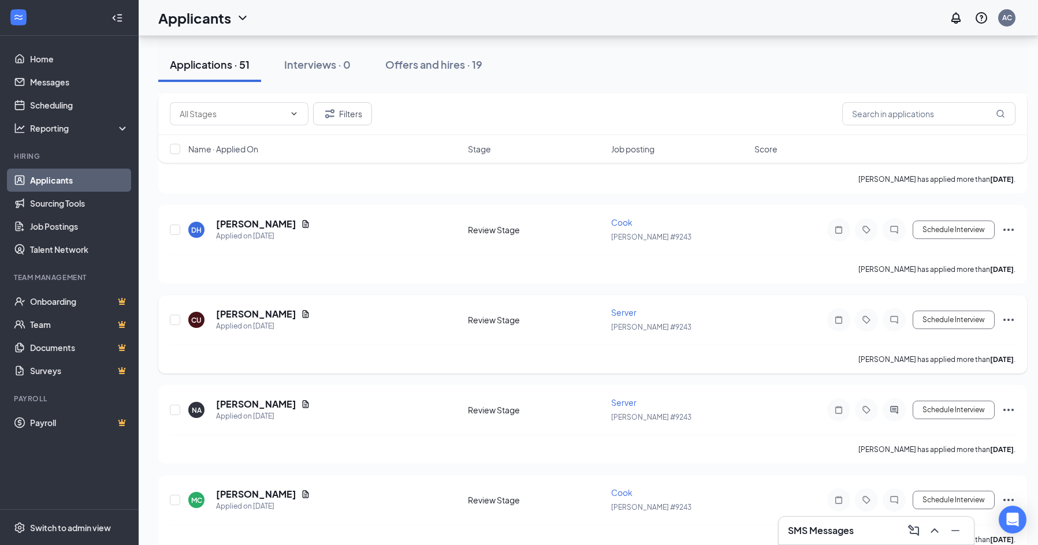
scroll to position [1559, 0]
